Goal: Transaction & Acquisition: Purchase product/service

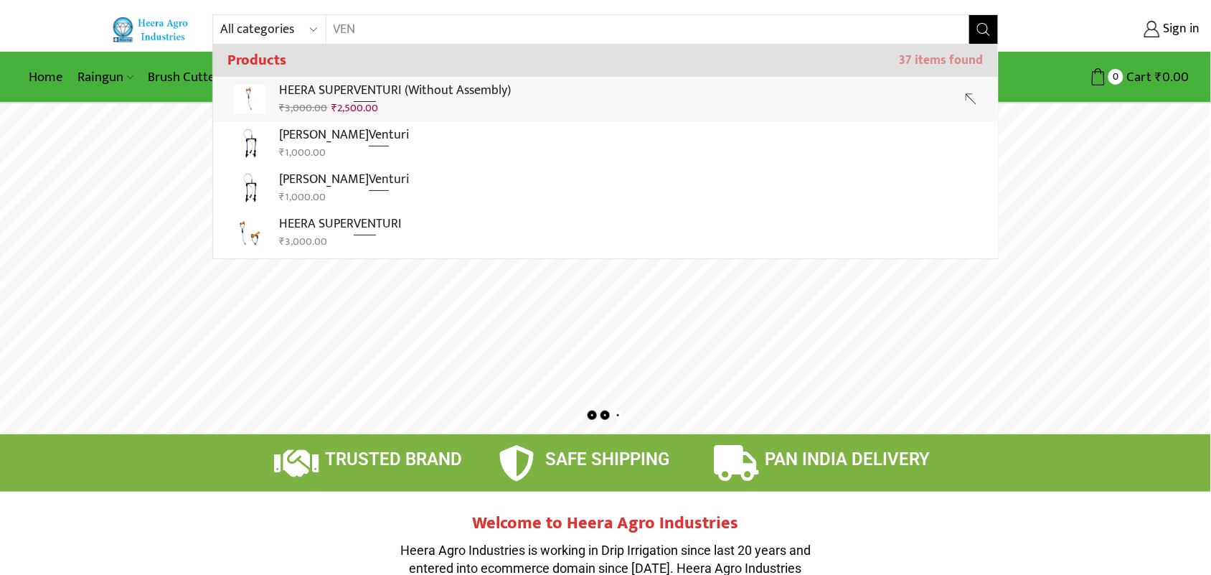
click at [433, 103] on div "₹ 3,000.00 Original price was: ₹3,000.00. ₹ 2,500.00 Current price is: ₹2,500.0…" at bounding box center [395, 108] width 232 height 16
type input "HEERA SUPER VENTURI (Without Assembly)"
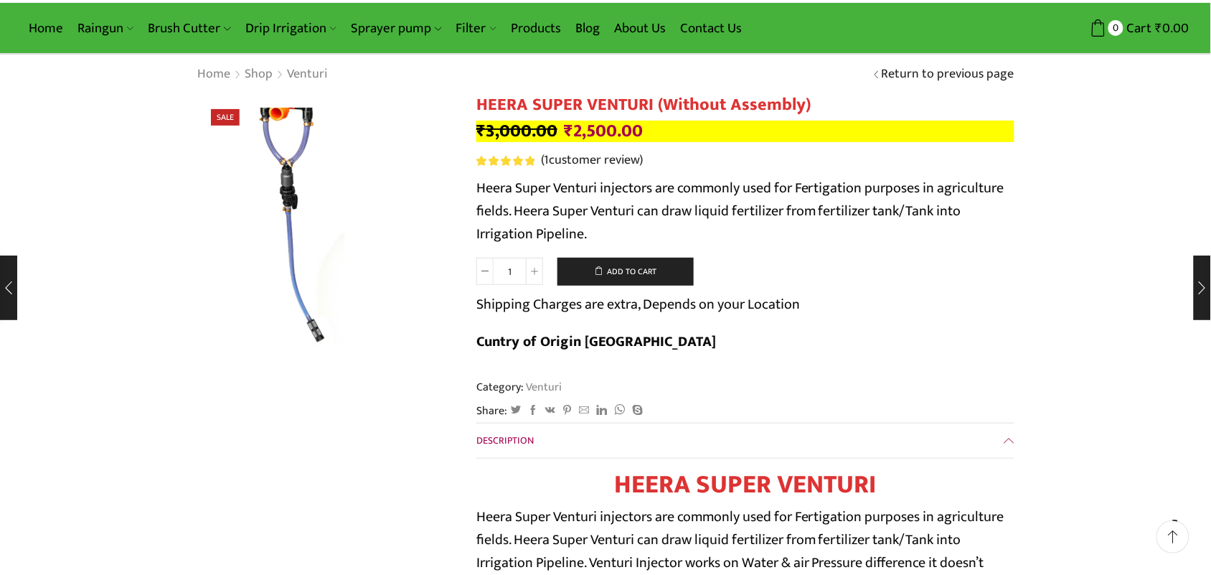
scroll to position [90, 0]
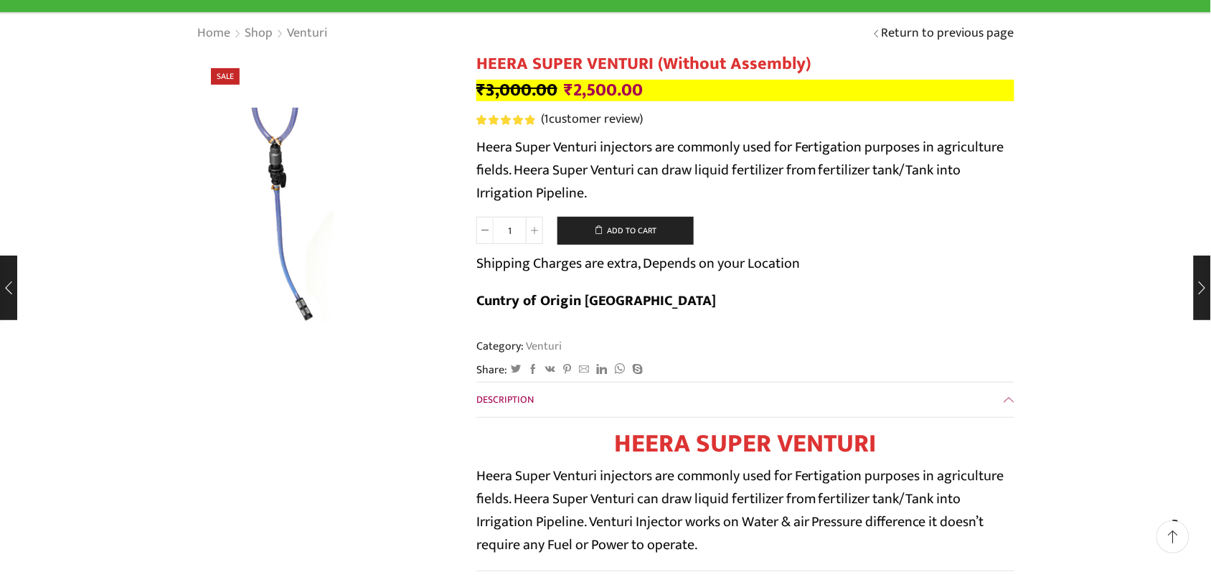
click at [418, 292] on img at bounding box center [290, 194] width 359 height 359
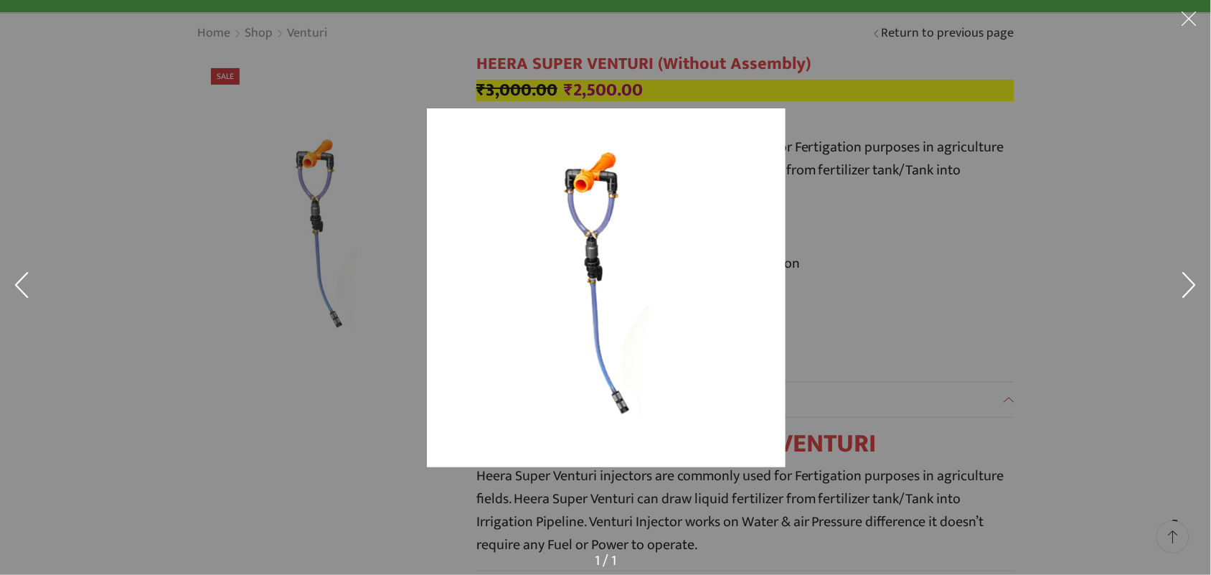
click at [1186, 277] on button at bounding box center [1189, 288] width 43 height 72
click at [1186, 278] on button at bounding box center [1189, 288] width 43 height 72
click at [1188, 280] on button at bounding box center [1189, 288] width 43 height 72
click at [1196, 291] on button at bounding box center [1189, 288] width 43 height 72
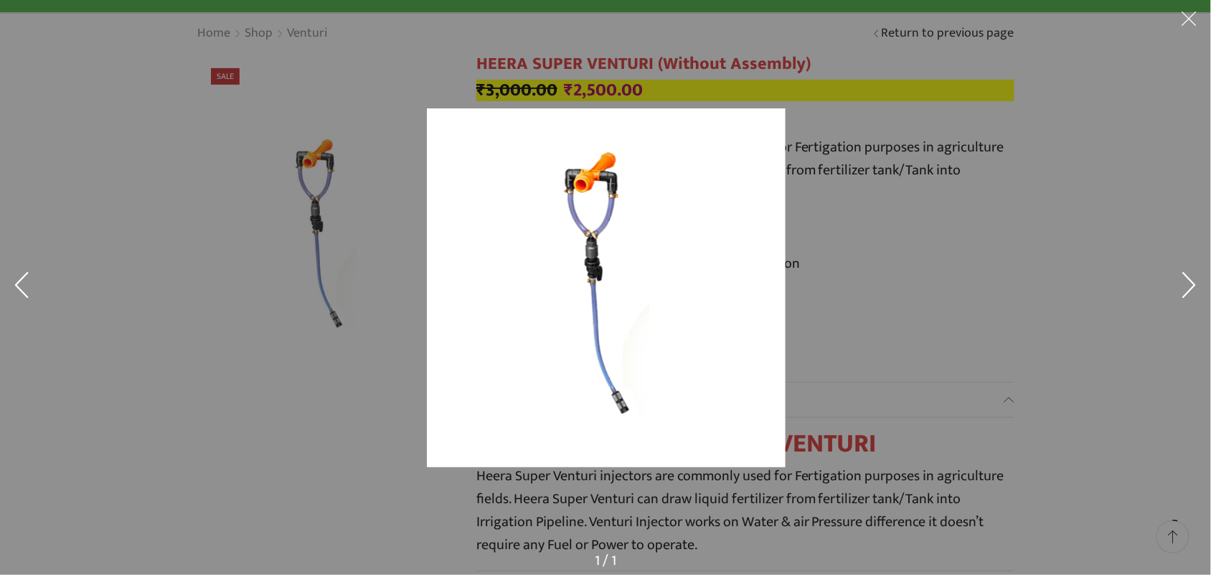
click at [1193, 291] on button at bounding box center [1189, 288] width 43 height 72
click at [1188, 291] on button at bounding box center [1189, 288] width 43 height 72
click at [1198, 22] on button at bounding box center [1189, 21] width 43 height 43
